Goal: Task Accomplishment & Management: Use online tool/utility

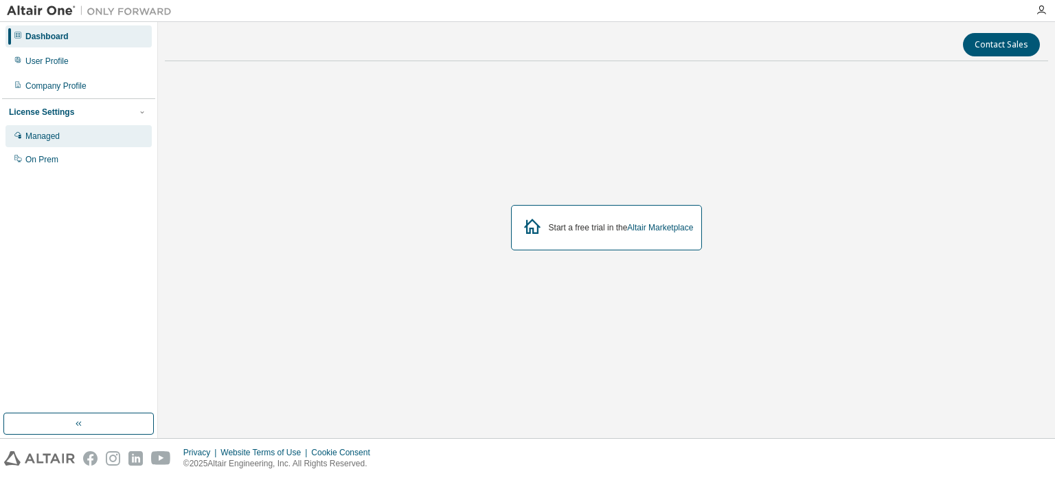
click at [93, 136] on div "Managed" at bounding box center [78, 136] width 146 height 22
click at [37, 135] on div "Managed" at bounding box center [42, 136] width 34 height 11
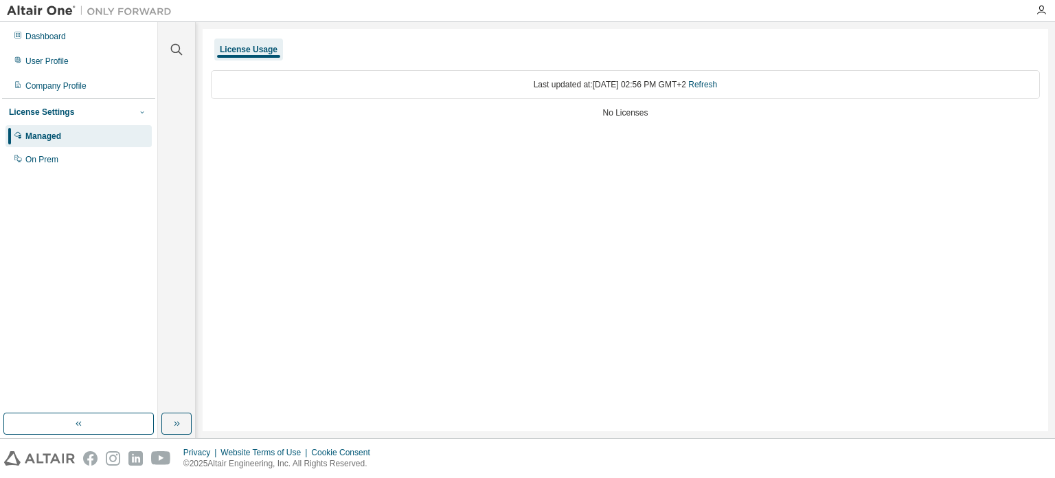
click at [139, 111] on icon "button" at bounding box center [142, 112] width 8 height 8
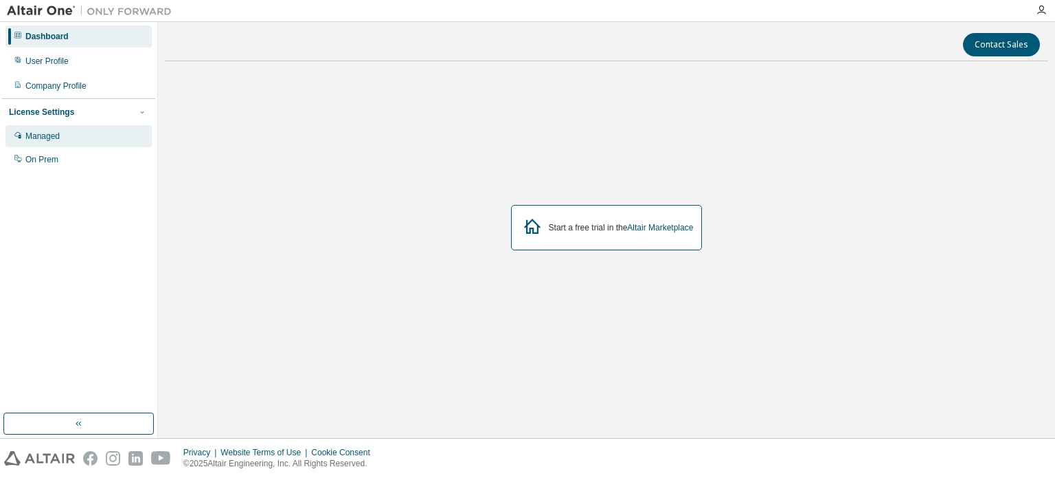
click at [58, 134] on div "Managed" at bounding box center [42, 136] width 34 height 11
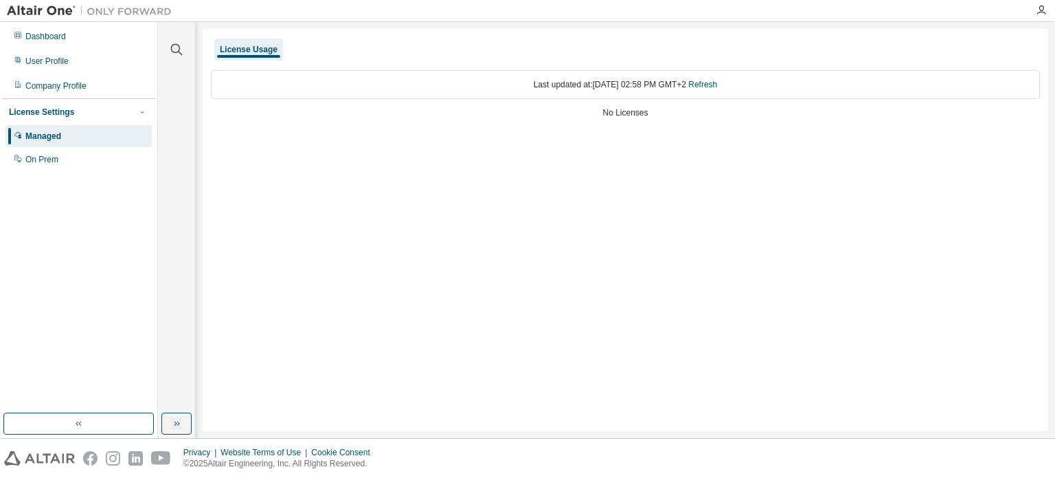
click at [612, 112] on div "No Licenses" at bounding box center [625, 112] width 829 height 11
click at [650, 139] on div "License Usage Last updated at: Thu 2025-09-04 02:58 PM GMT+2 Refresh No Licenses" at bounding box center [626, 230] width 846 height 402
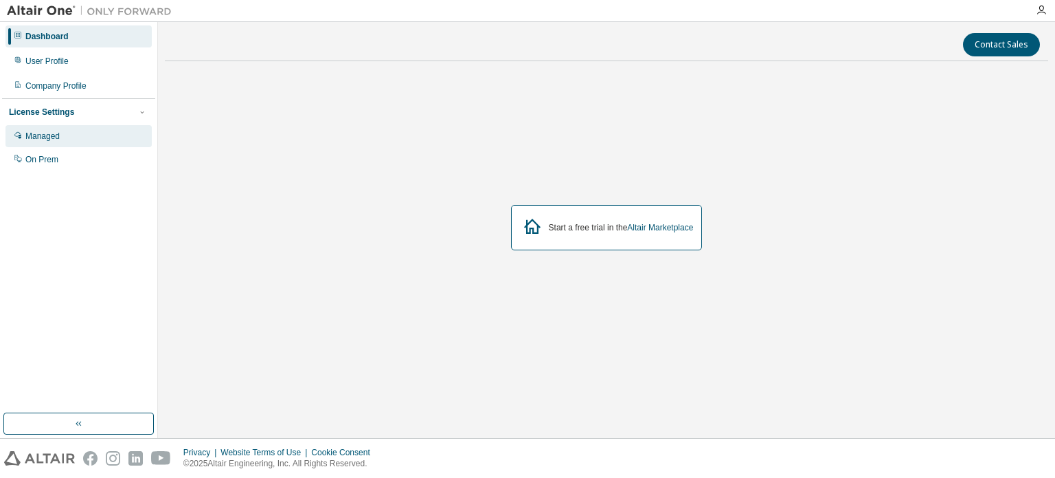
click at [54, 133] on div "Managed" at bounding box center [42, 136] width 34 height 11
click at [62, 131] on div "Managed" at bounding box center [78, 136] width 146 height 22
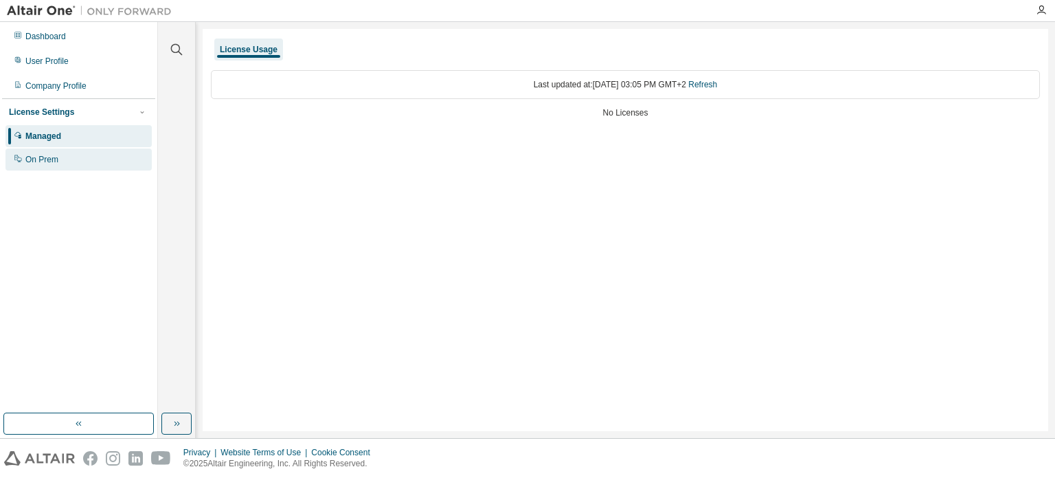
click at [47, 159] on div "On Prem" at bounding box center [41, 159] width 33 height 11
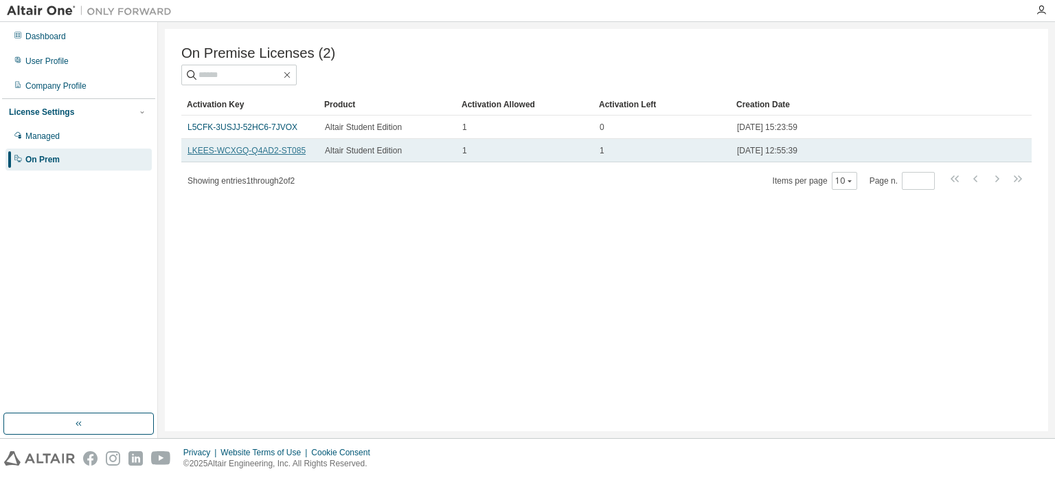
click at [231, 152] on link "LKEES-WCXGQ-Q4AD2-ST085" at bounding box center [247, 151] width 118 height 10
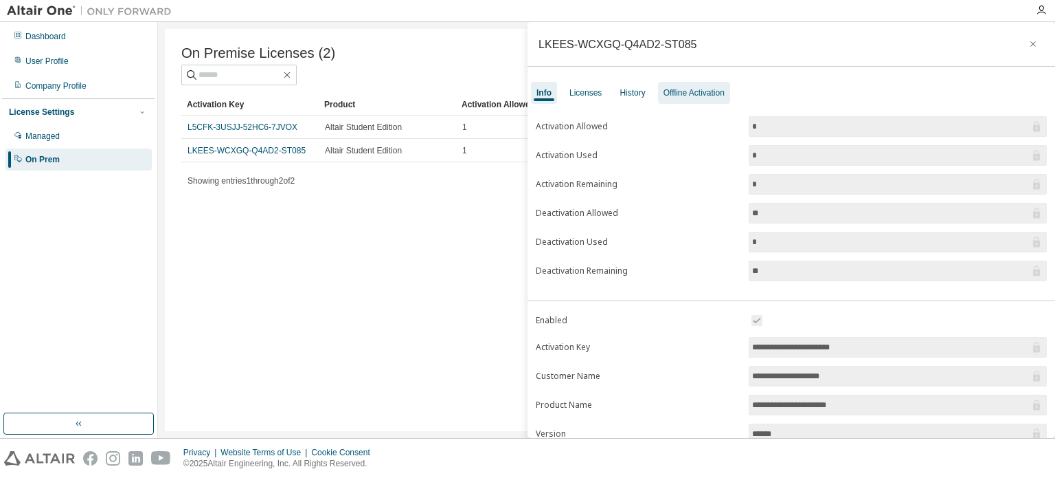
click at [671, 93] on div "Offline Activation" at bounding box center [694, 92] width 61 height 11
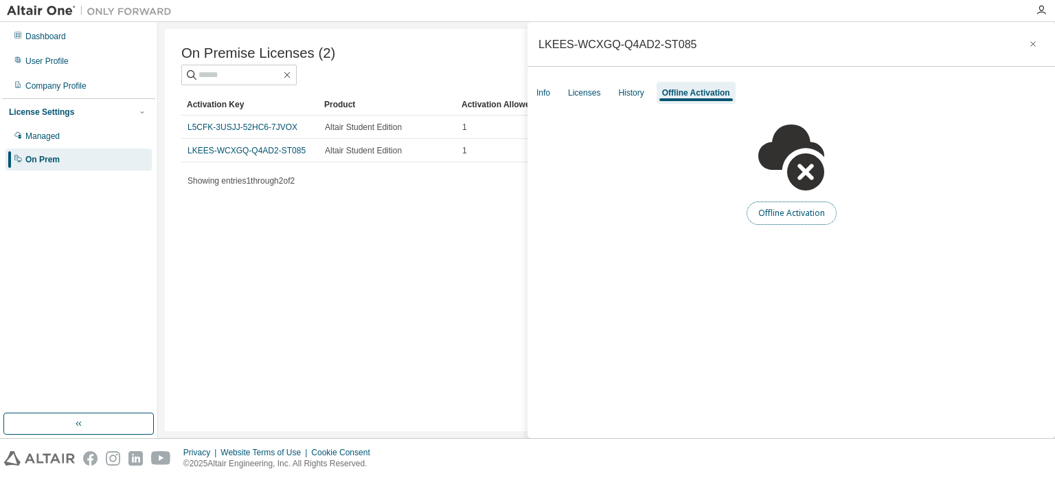
click at [778, 213] on button "Offline Activation" at bounding box center [792, 212] width 90 height 23
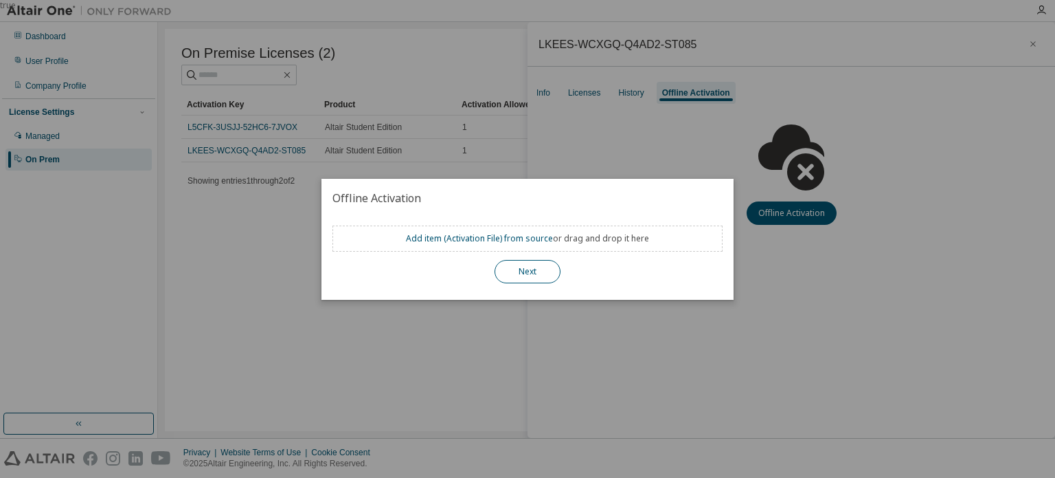
click at [544, 271] on button "Next" at bounding box center [528, 271] width 66 height 23
click at [596, 324] on div "true" at bounding box center [527, 239] width 1055 height 478
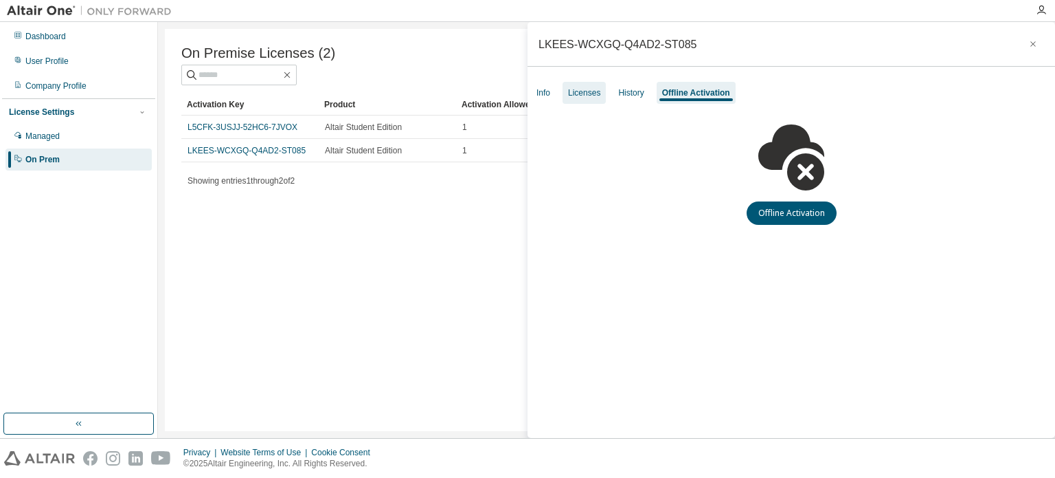
click at [591, 95] on div "Licenses" at bounding box center [584, 92] width 32 height 11
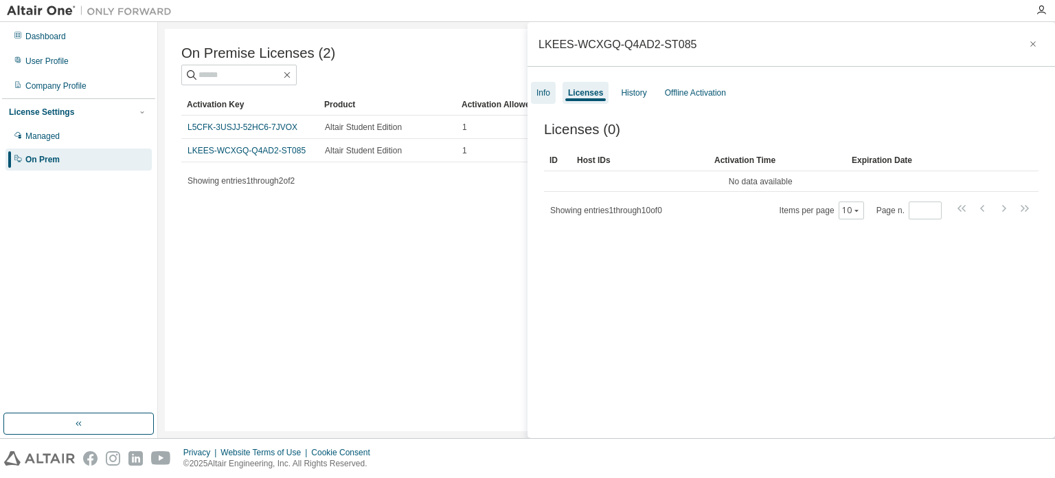
click at [544, 96] on div "Info" at bounding box center [544, 92] width 14 height 11
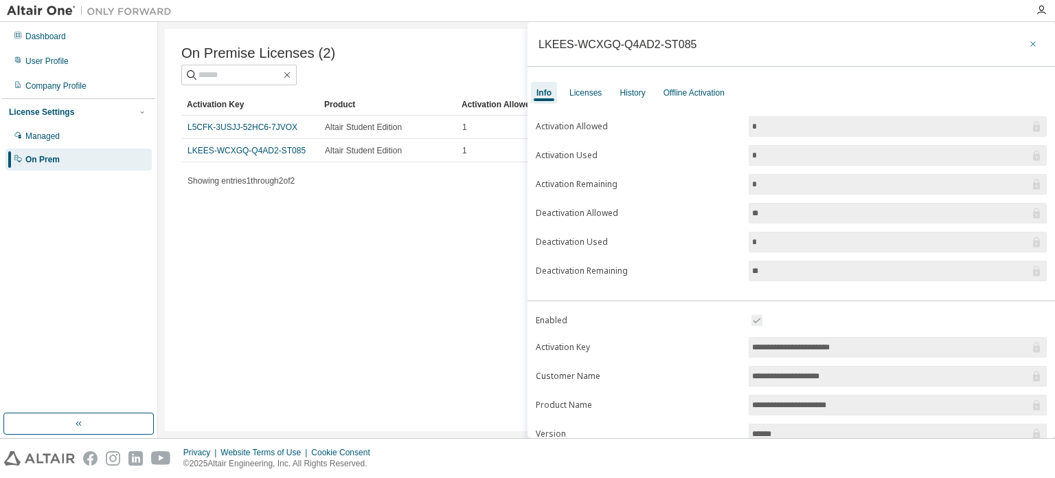
click at [1031, 43] on icon "button" at bounding box center [1033, 43] width 5 height 5
